Goal: Find specific page/section: Find specific page/section

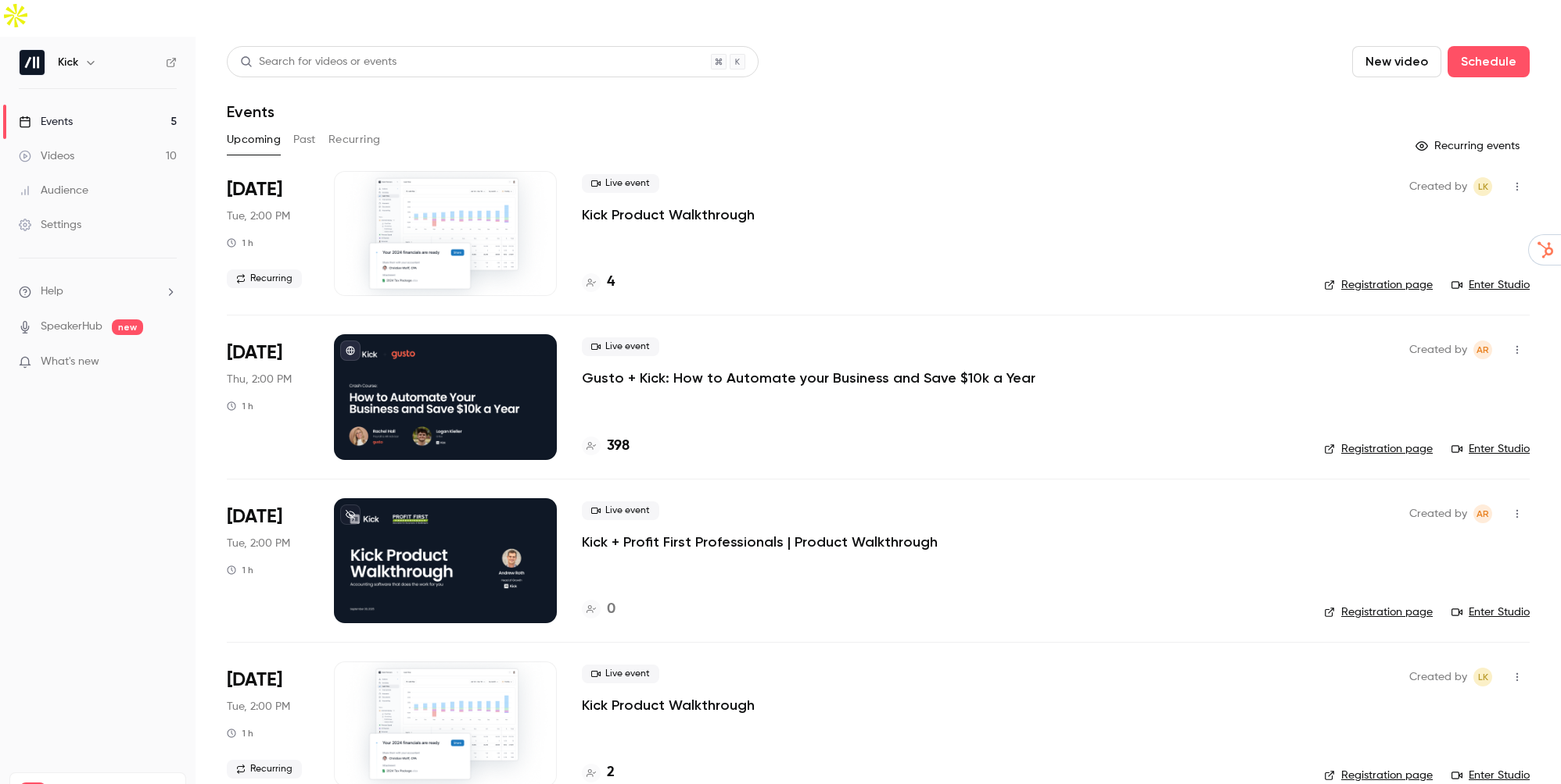
scroll to position [13, 0]
click at [604, 272] on div "4" at bounding box center [598, 282] width 33 height 21
